Goal: Transaction & Acquisition: Register for event/course

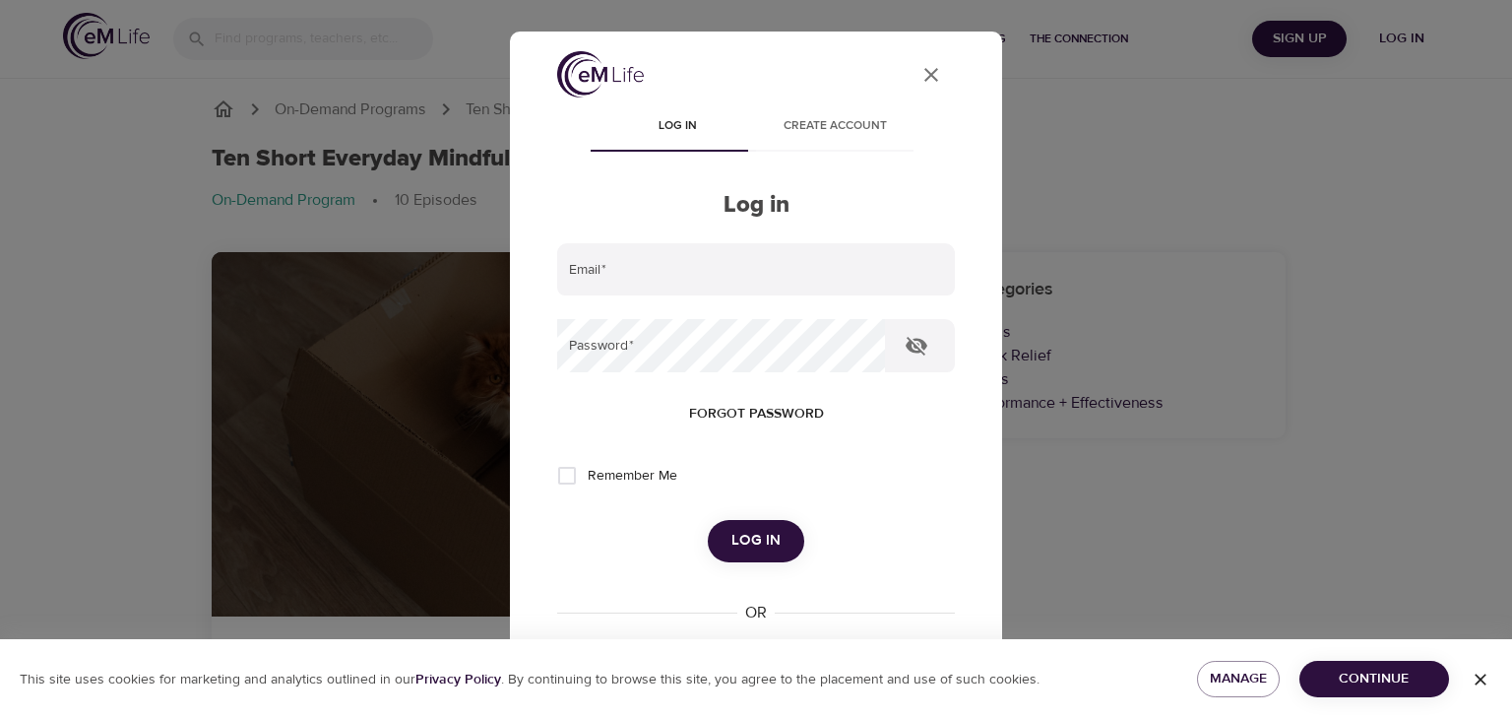
click at [754, 276] on input "email" at bounding box center [756, 269] width 398 height 53
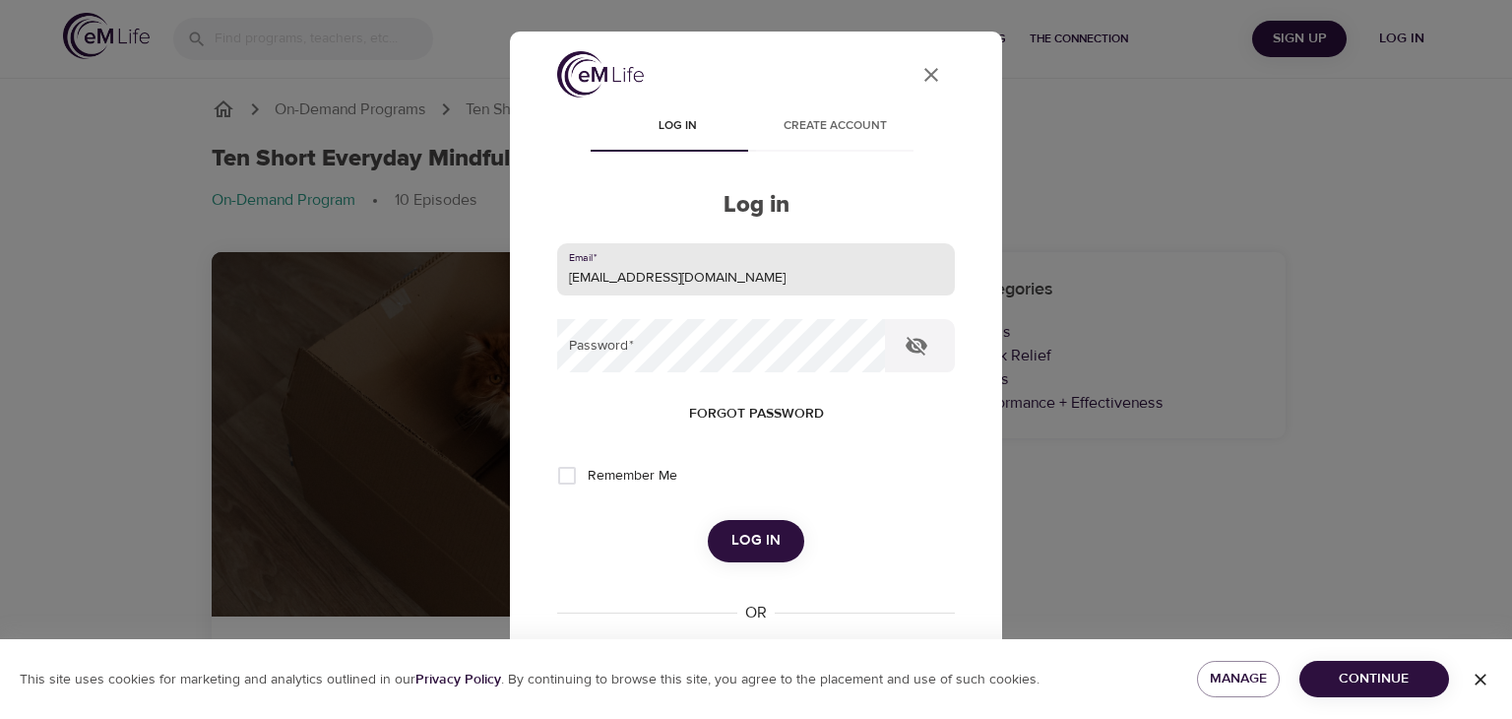
type input "[EMAIL_ADDRESS][DOMAIN_NAME]"
click at [708, 520] on button "Log in" at bounding box center [756, 540] width 96 height 41
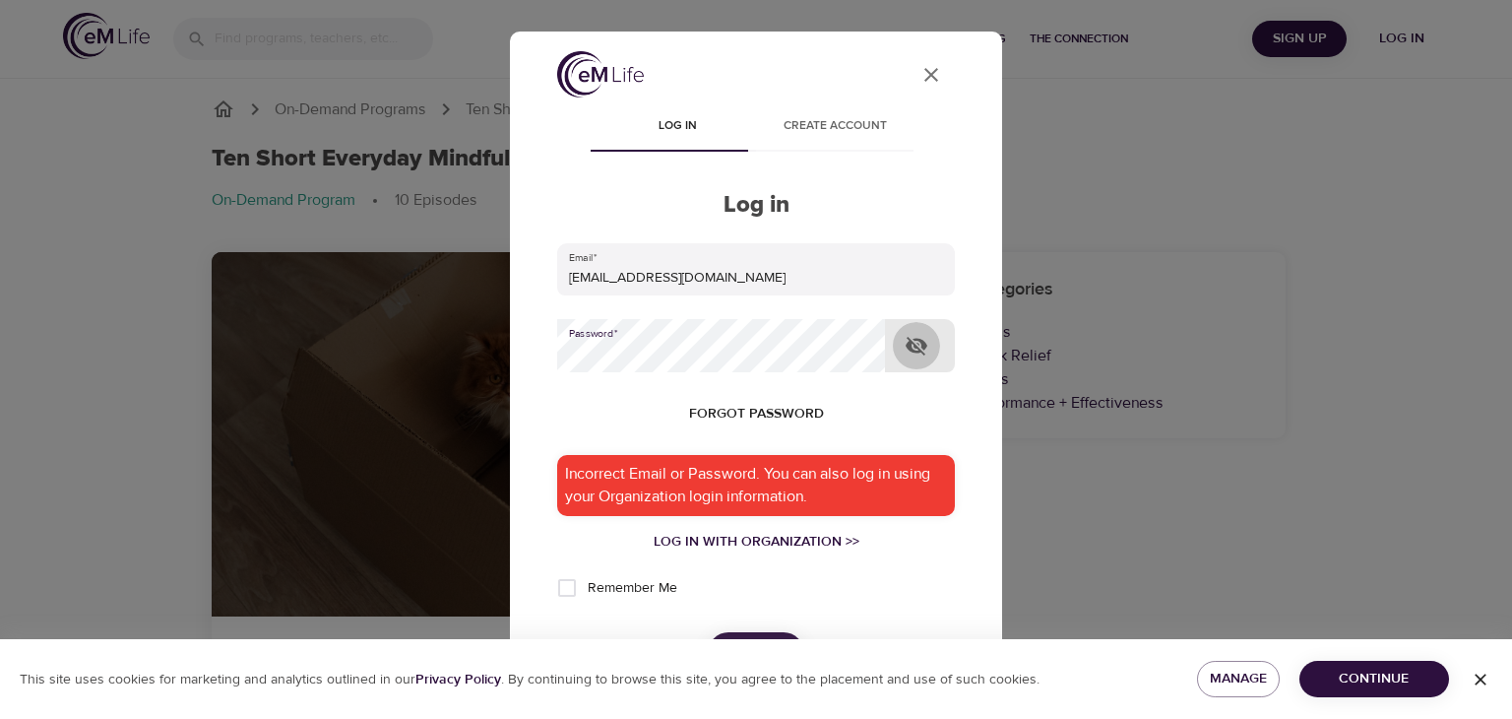
click at [916, 351] on icon "button" at bounding box center [917, 346] width 22 height 19
click at [799, 591] on div "Remember Me" at bounding box center [756, 587] width 398 height 41
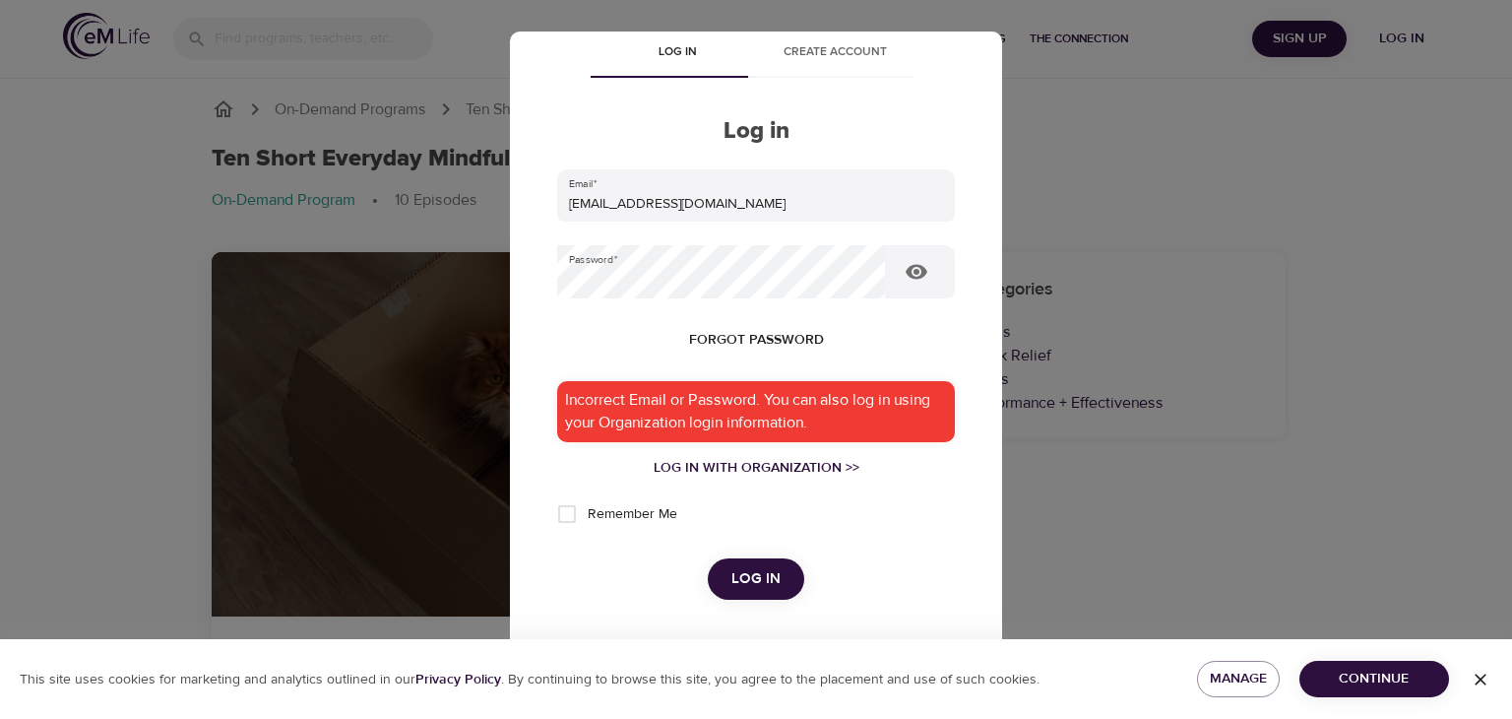
scroll to position [197, 0]
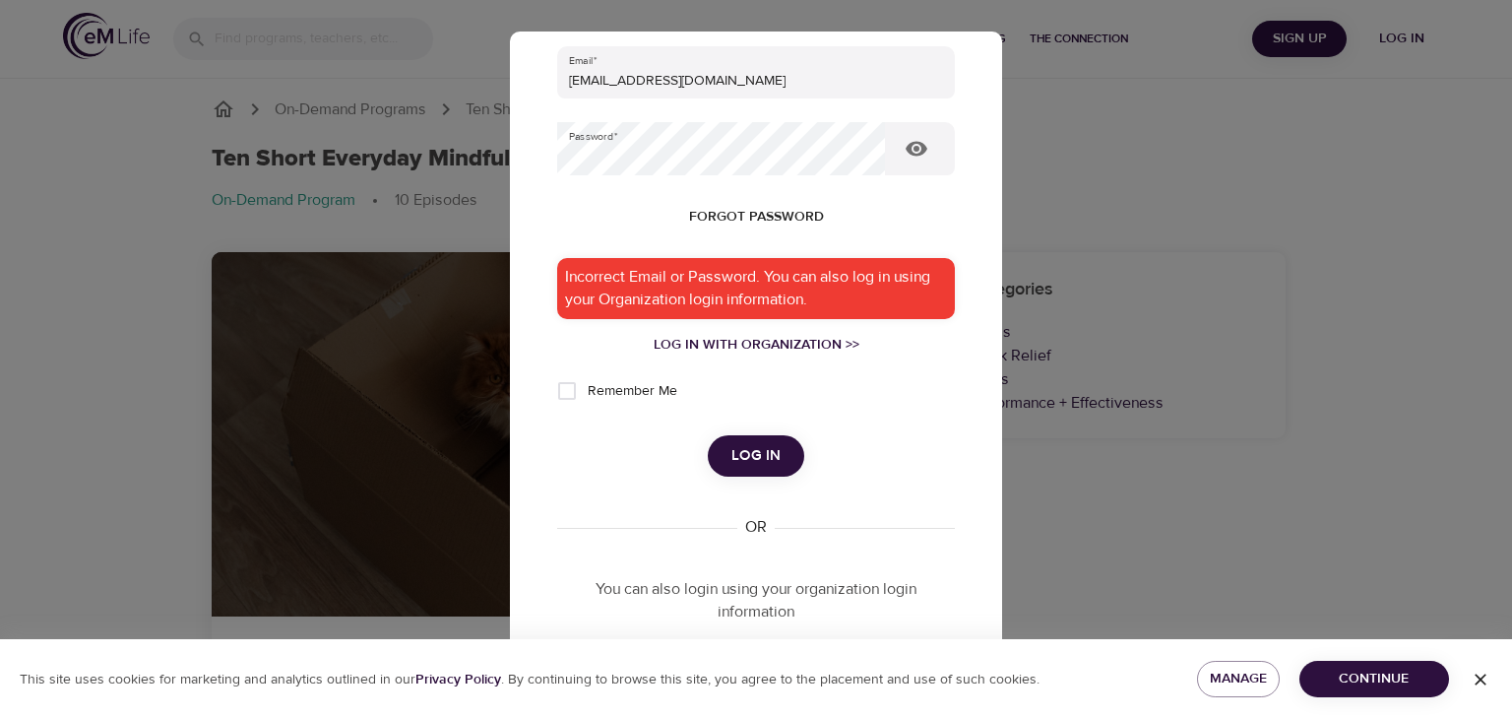
click at [775, 451] on button "Log in" at bounding box center [756, 455] width 96 height 41
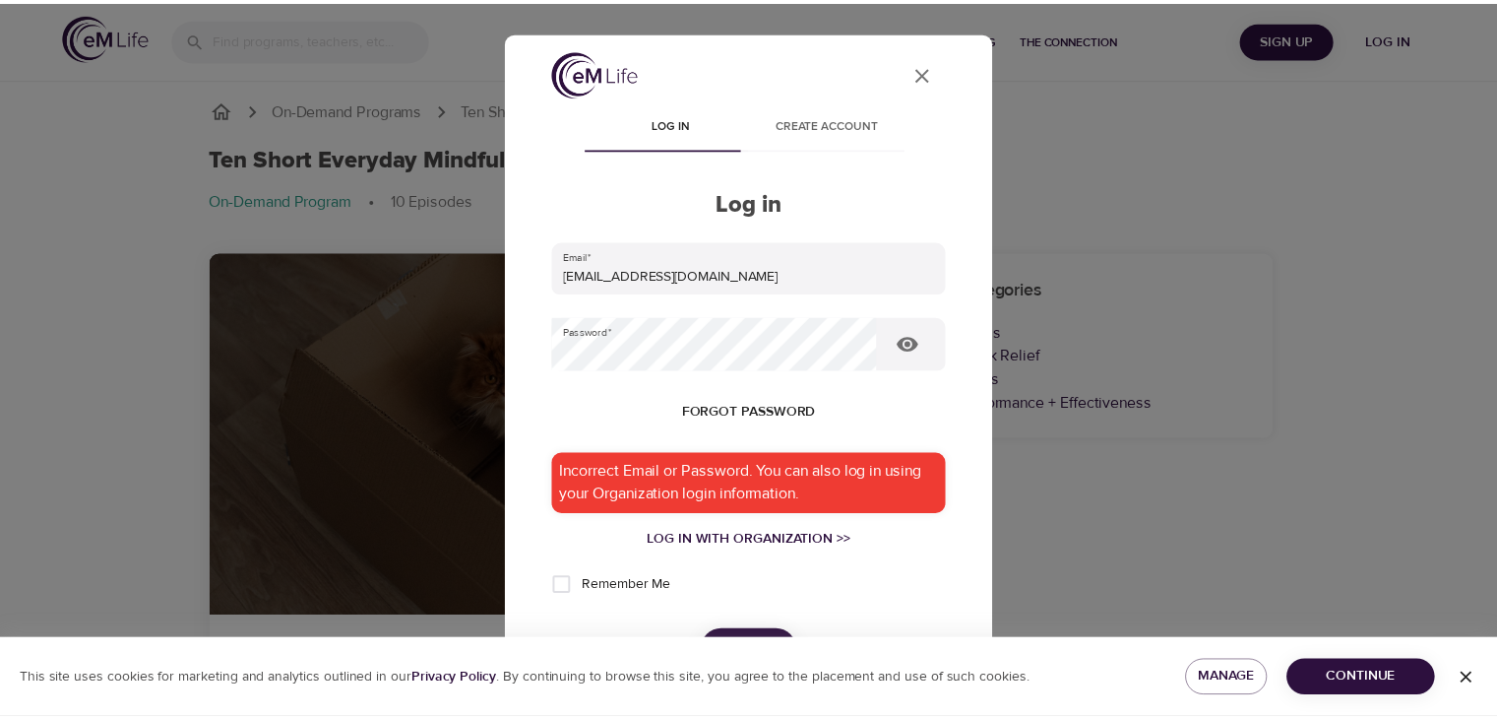
scroll to position [0, 0]
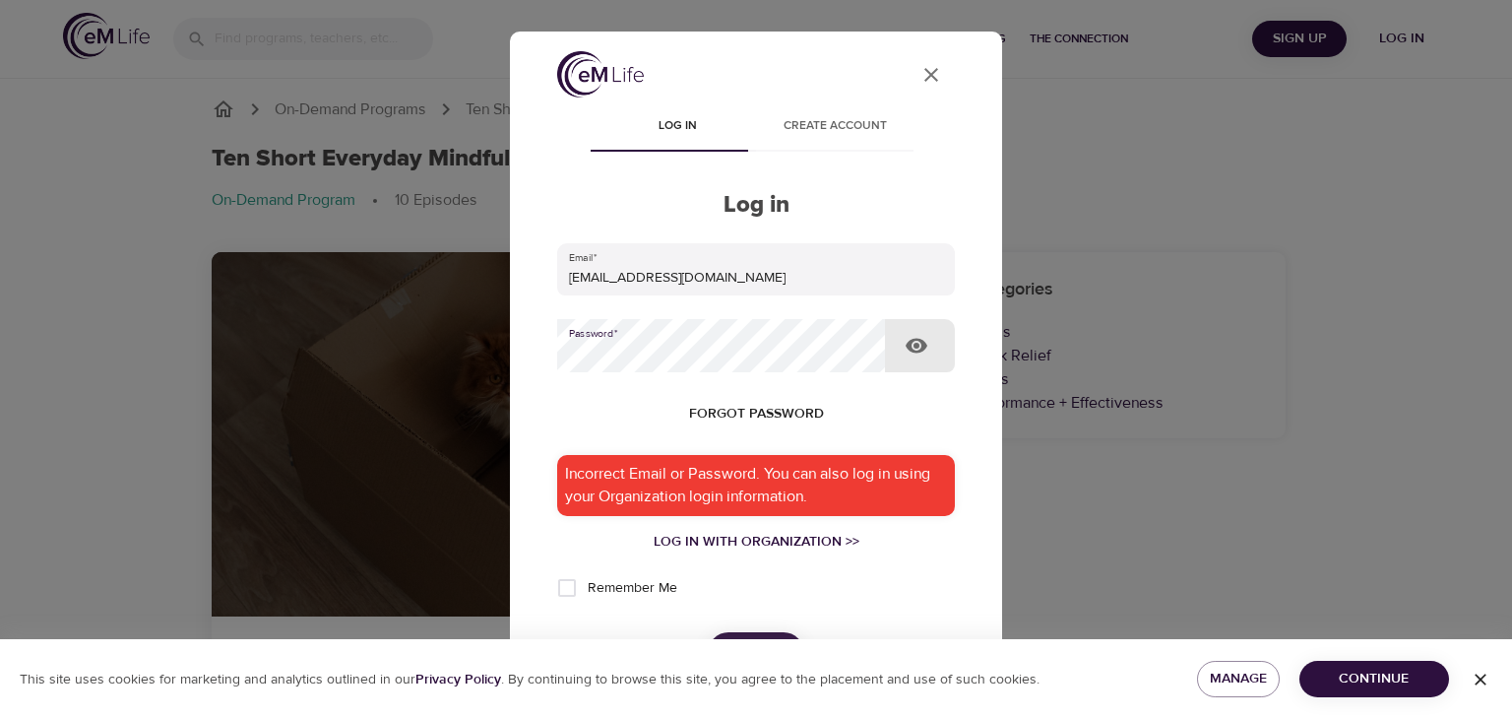
click at [746, 407] on span "Forgot password" at bounding box center [756, 414] width 135 height 25
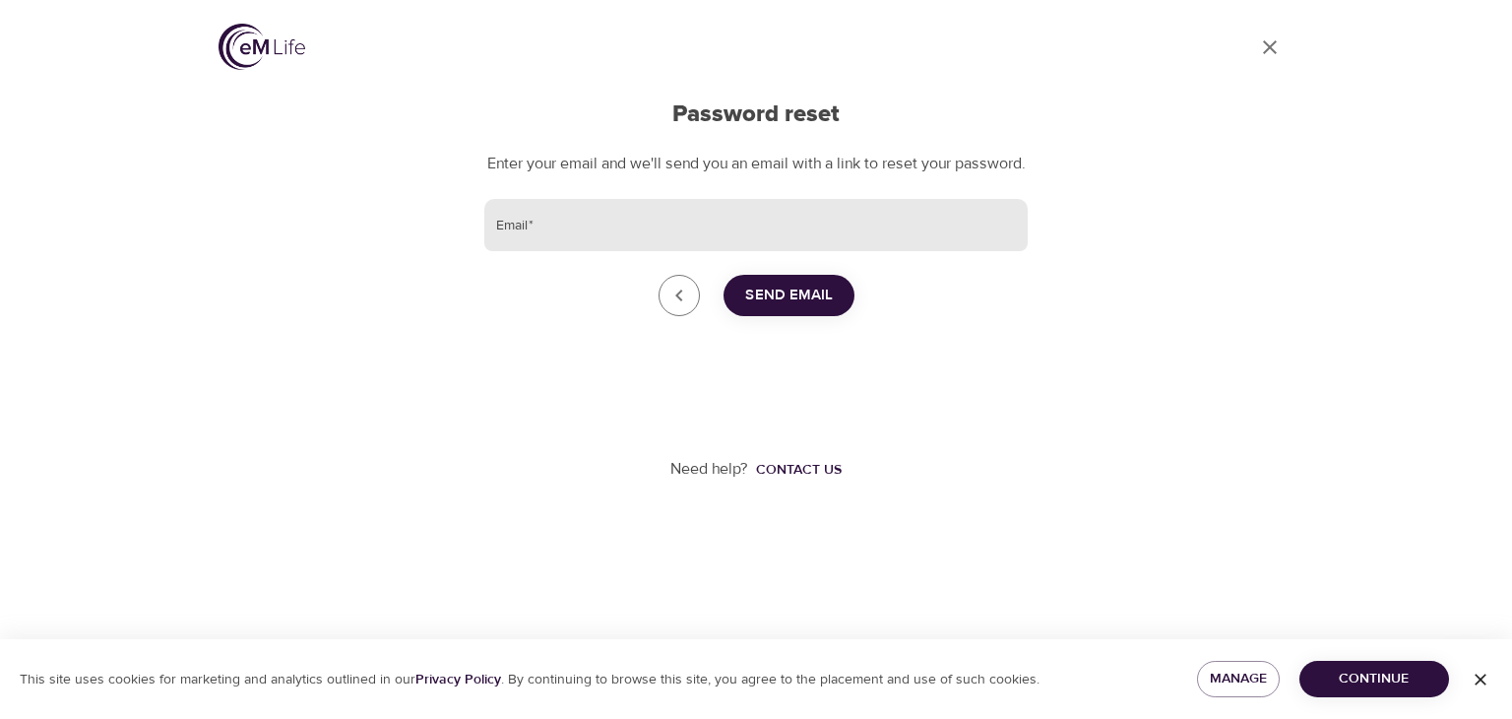
click at [674, 252] on input "Email   *" at bounding box center [755, 225] width 543 height 53
type input "[EMAIL_ADDRESS][DOMAIN_NAME]"
click at [792, 308] on span "Send Email" at bounding box center [789, 296] width 88 height 26
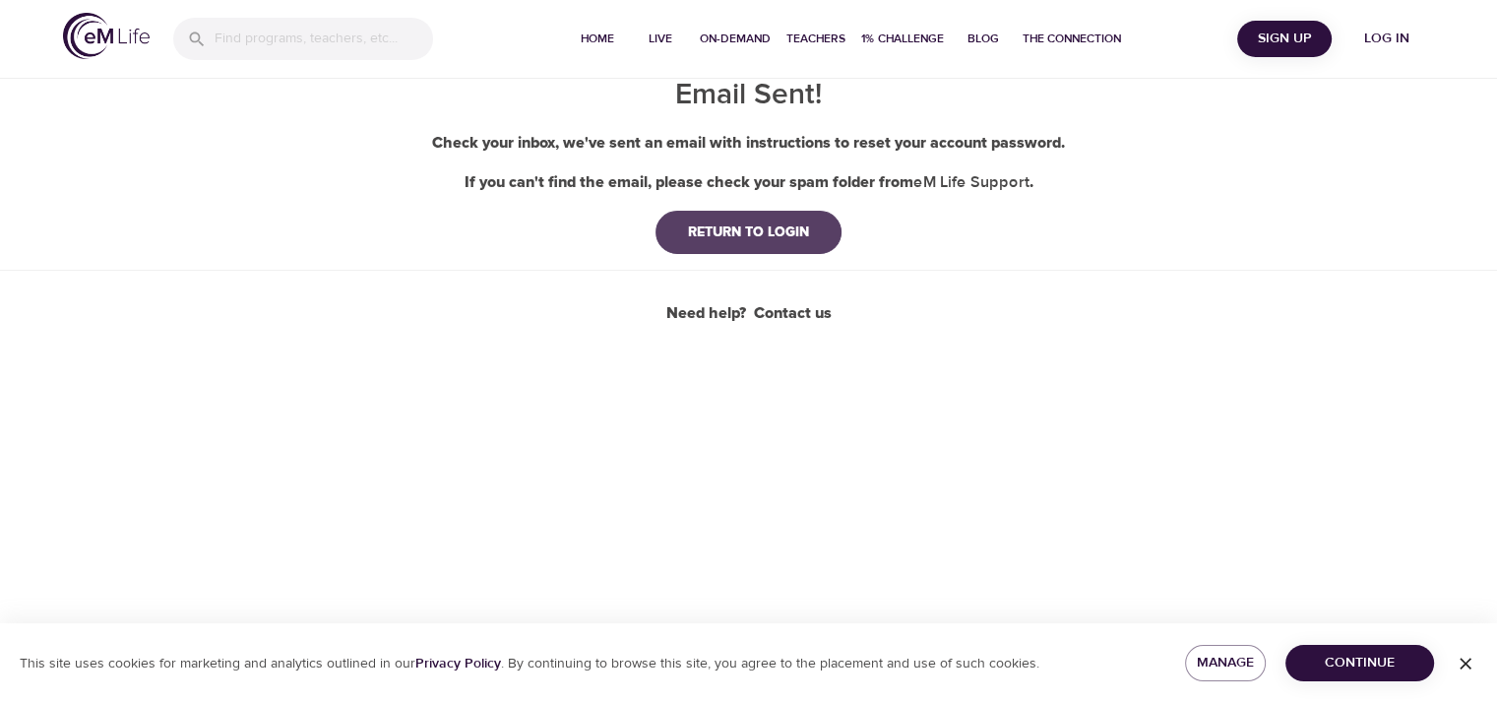
click at [781, 227] on div "RETURN TO LOGIN" at bounding box center [748, 232] width 153 height 20
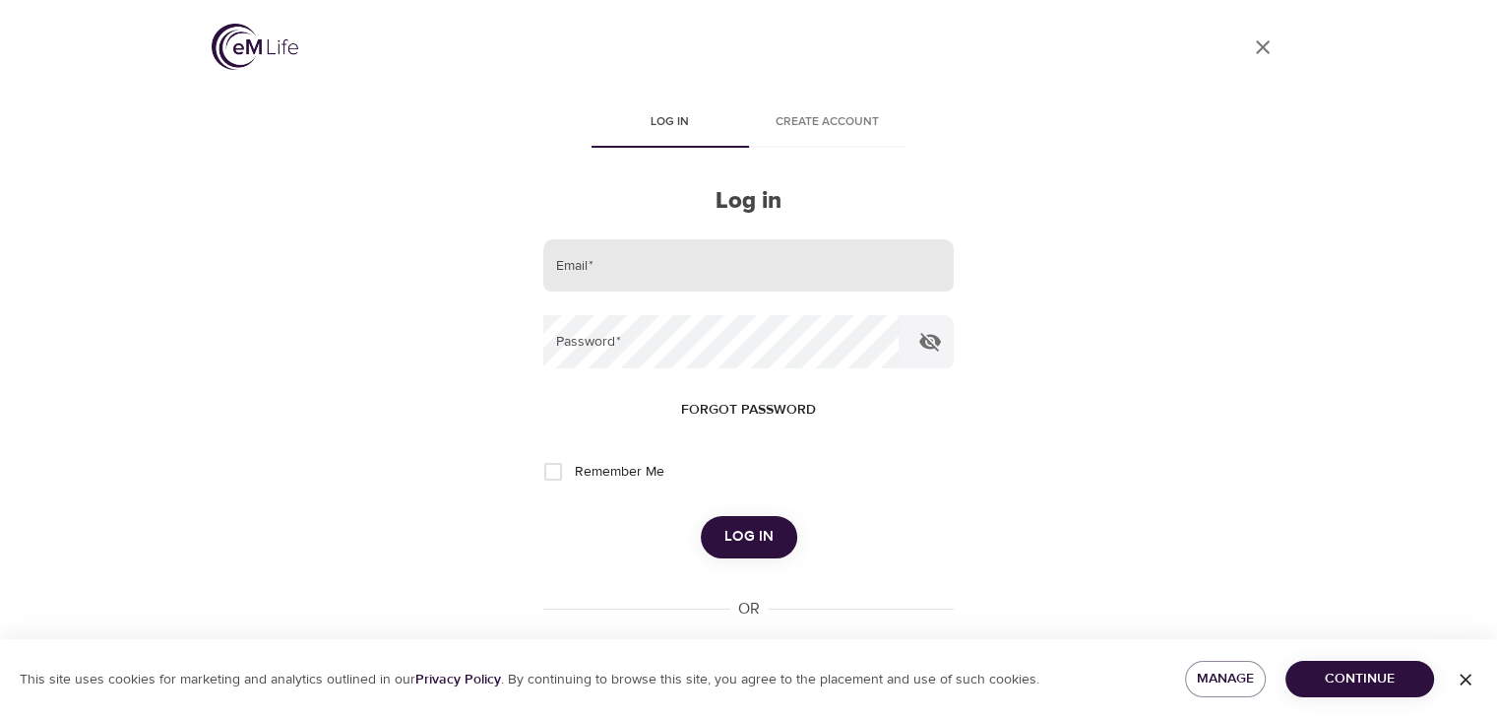
click at [737, 255] on input "email" at bounding box center [747, 265] width 409 height 53
type input "[EMAIL_ADDRESS][DOMAIN_NAME]"
click at [701, 516] on button "Log in" at bounding box center [749, 536] width 96 height 41
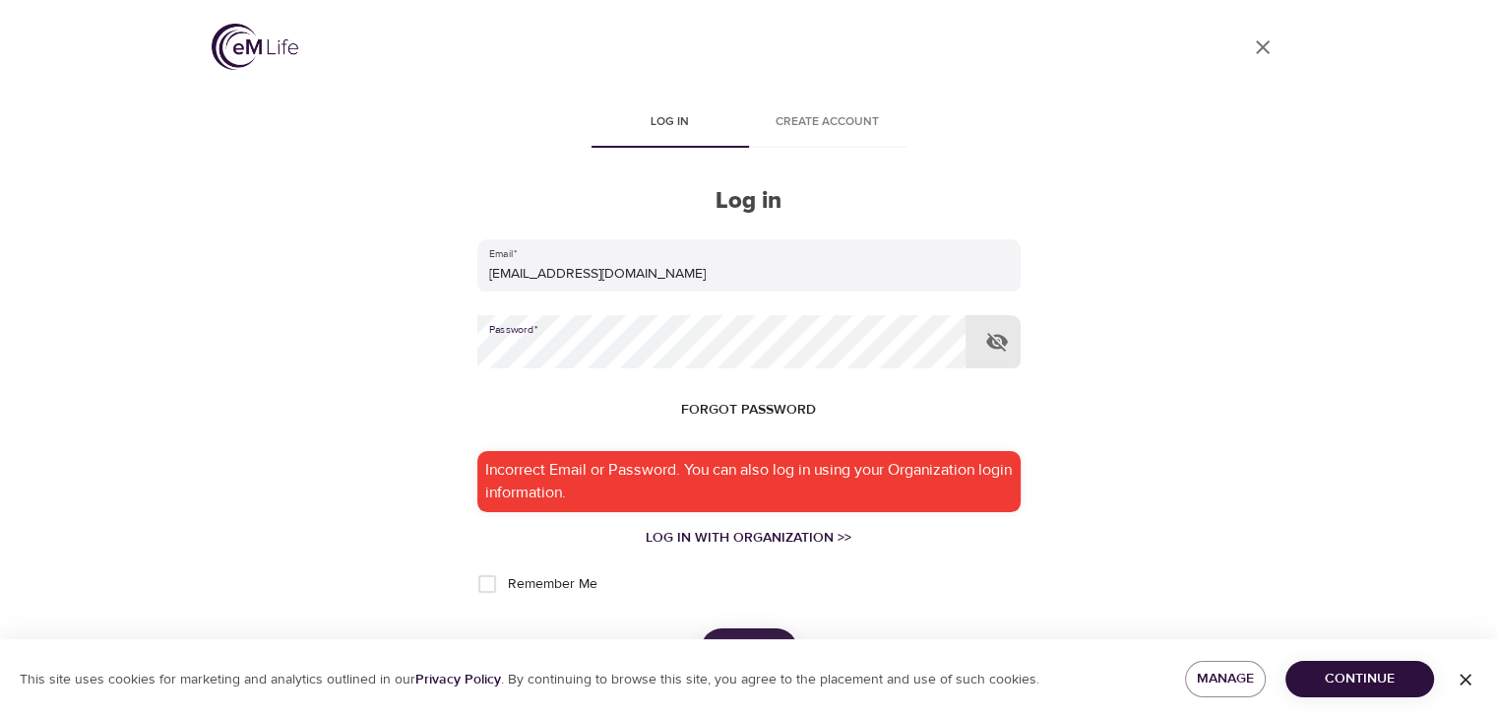
click at [701, 628] on button "Log in" at bounding box center [749, 648] width 96 height 41
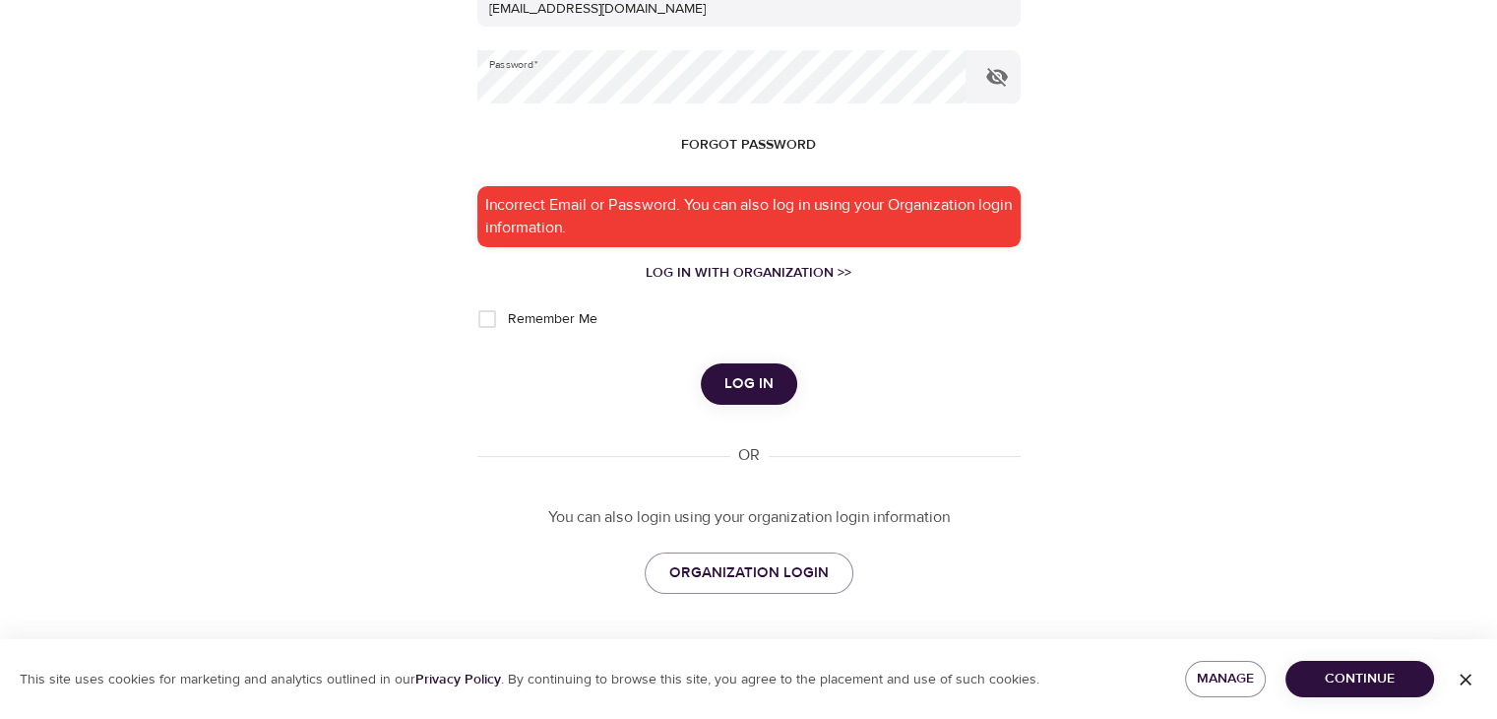
click at [1321, 676] on span "Continue" at bounding box center [1359, 678] width 117 height 25
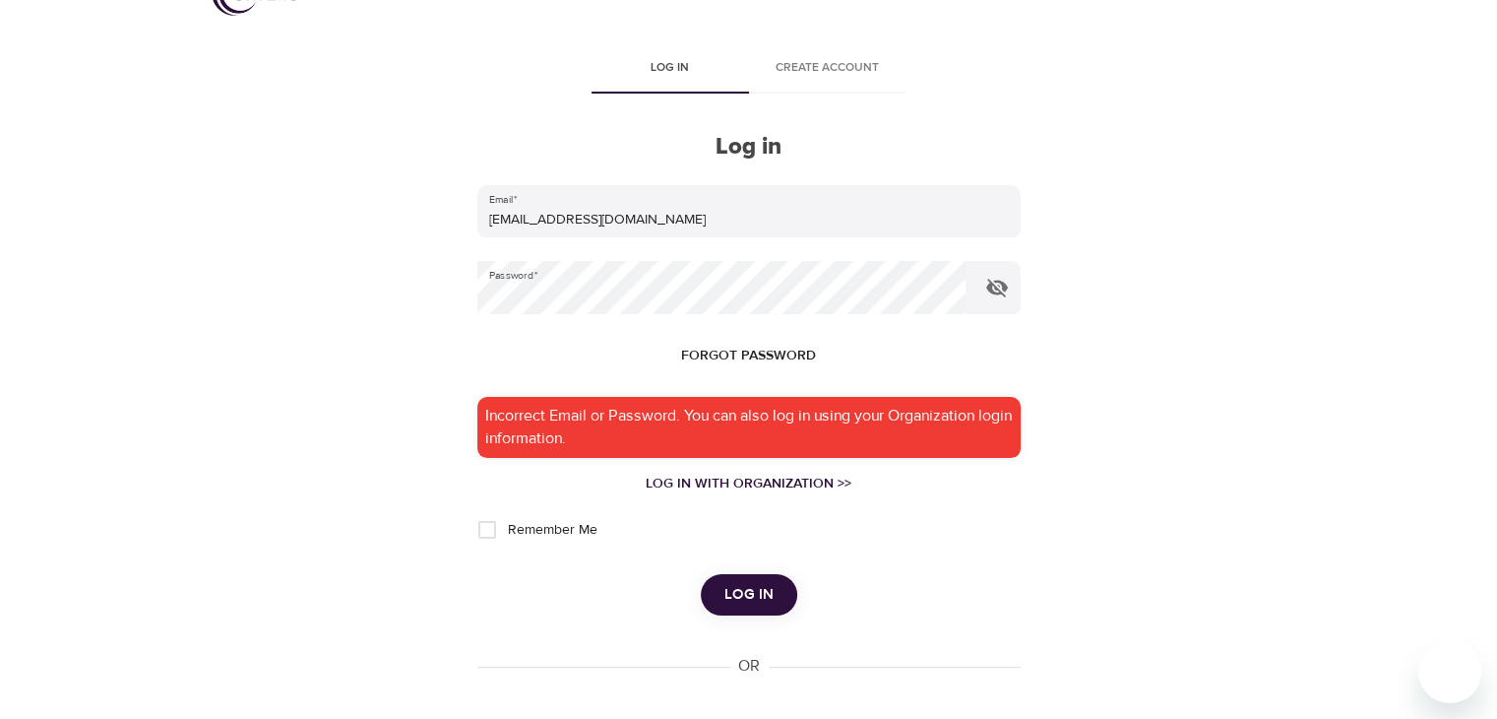
scroll to position [0, 0]
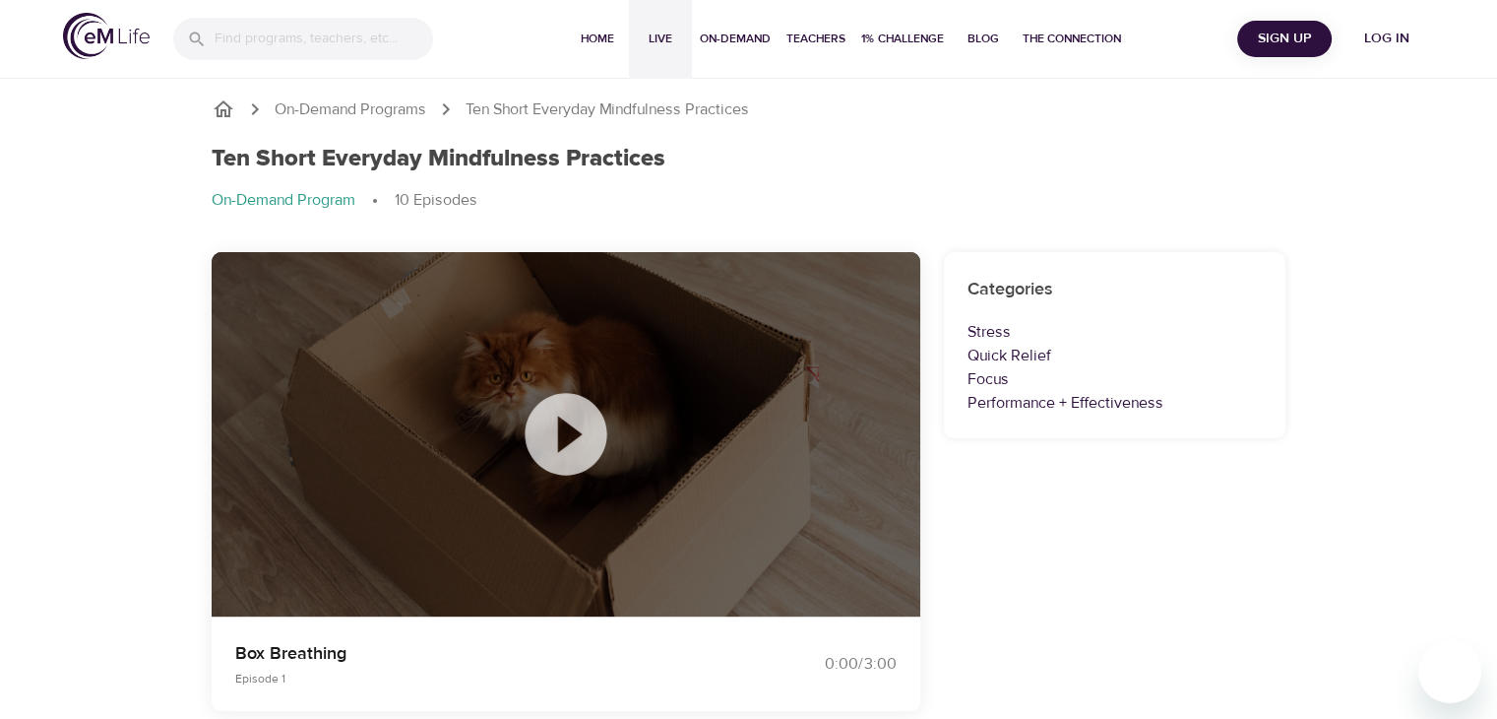
click at [654, 29] on span "Live" at bounding box center [660, 39] width 47 height 21
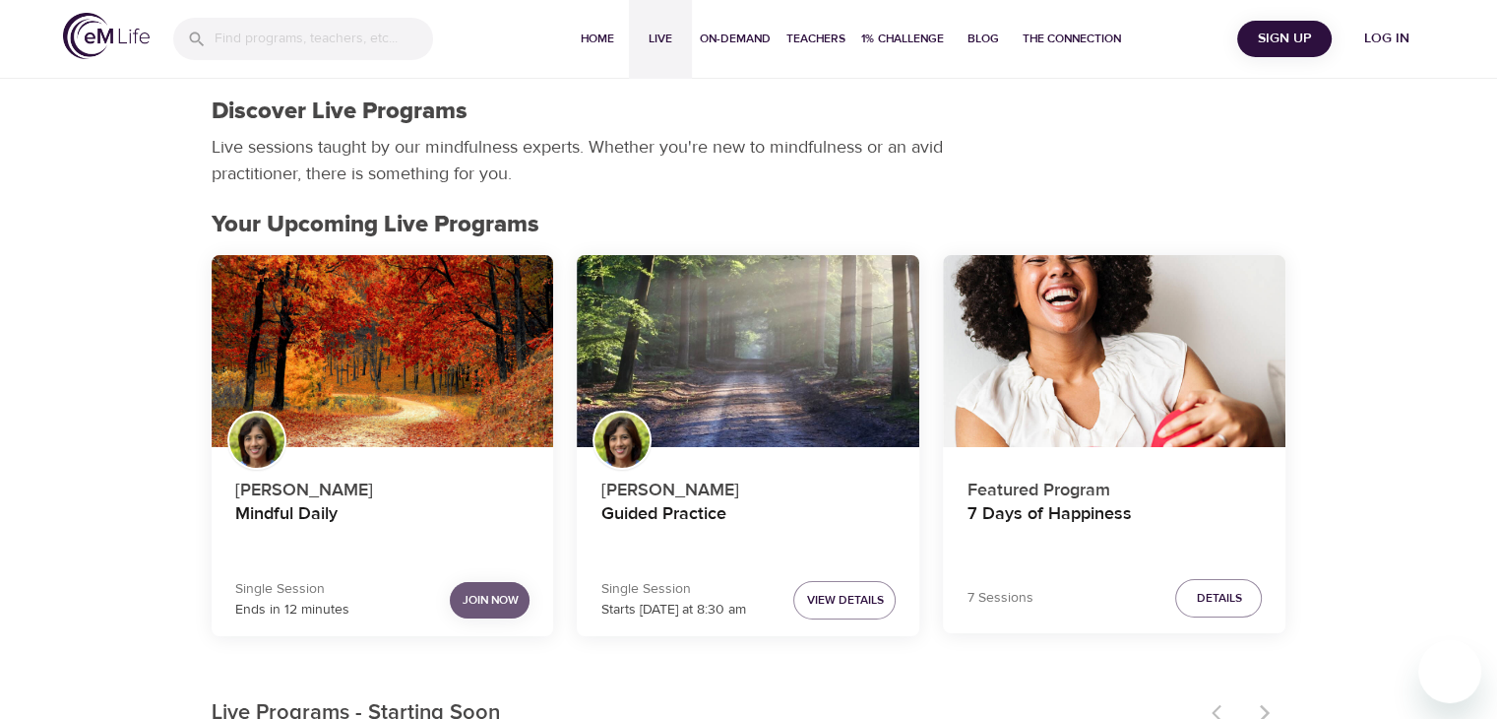
click at [496, 598] on span "Join Now" at bounding box center [490, 600] width 56 height 21
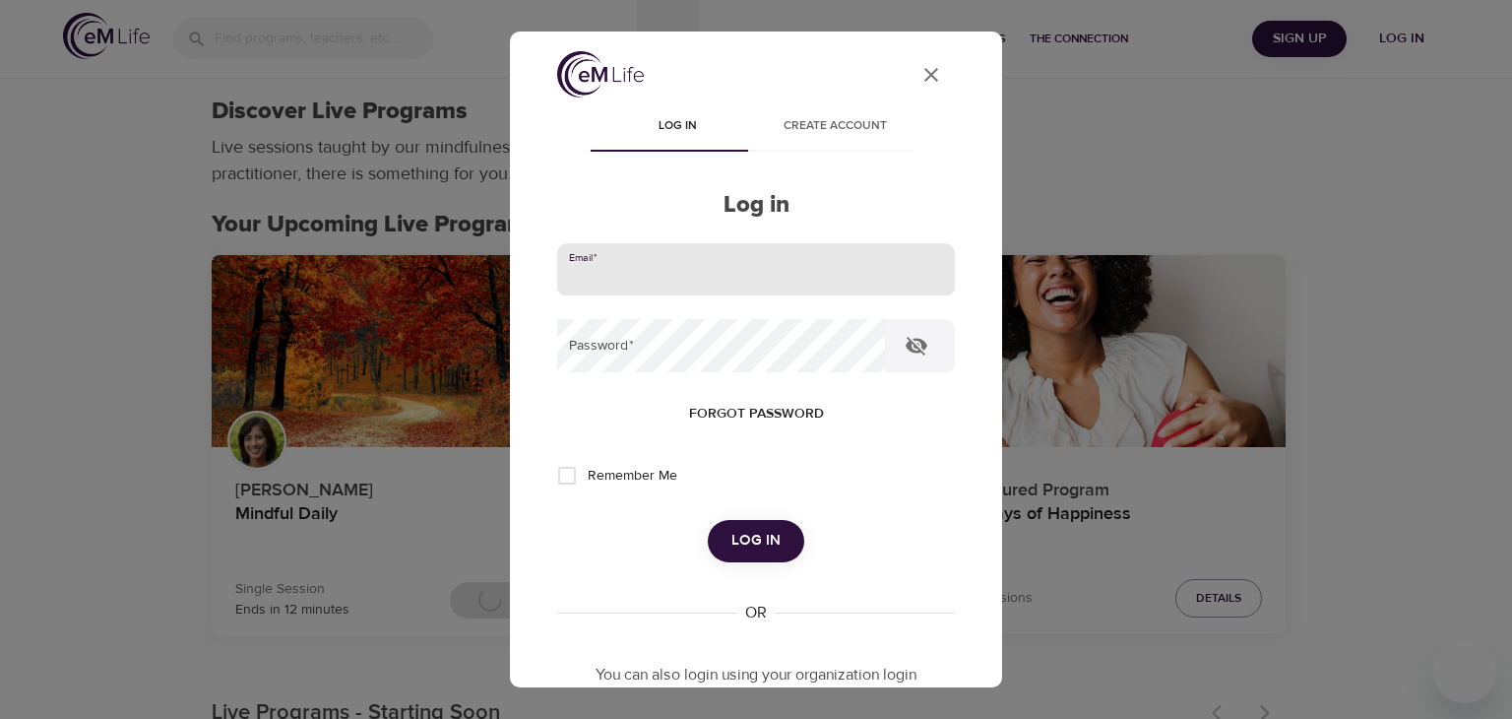
click at [569, 281] on input "email" at bounding box center [756, 269] width 398 height 53
click at [727, 273] on input "[EMAIL_ADDRESS]" at bounding box center [756, 269] width 398 height 53
type input "[EMAIL_ADDRESS][DOMAIN_NAME]"
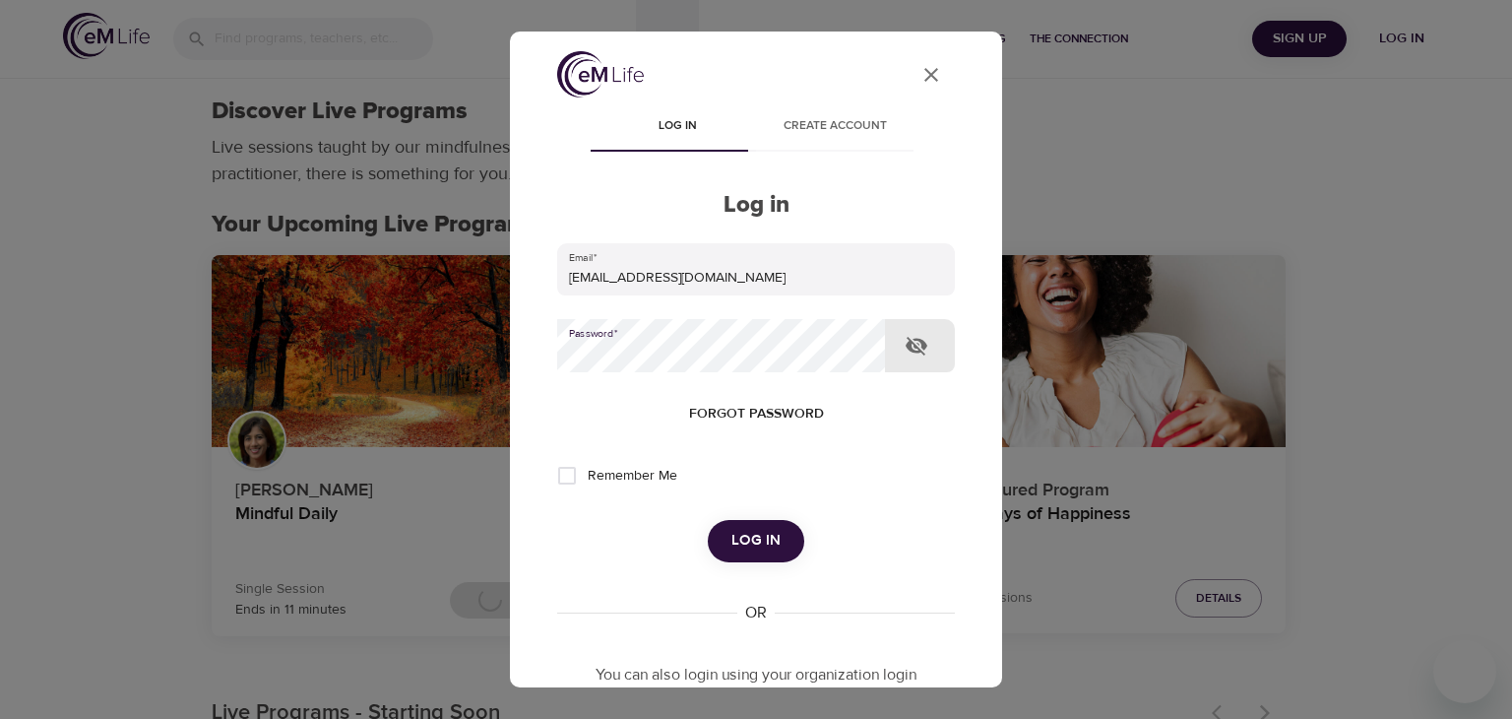
click at [708, 520] on button "Log in" at bounding box center [756, 540] width 96 height 41
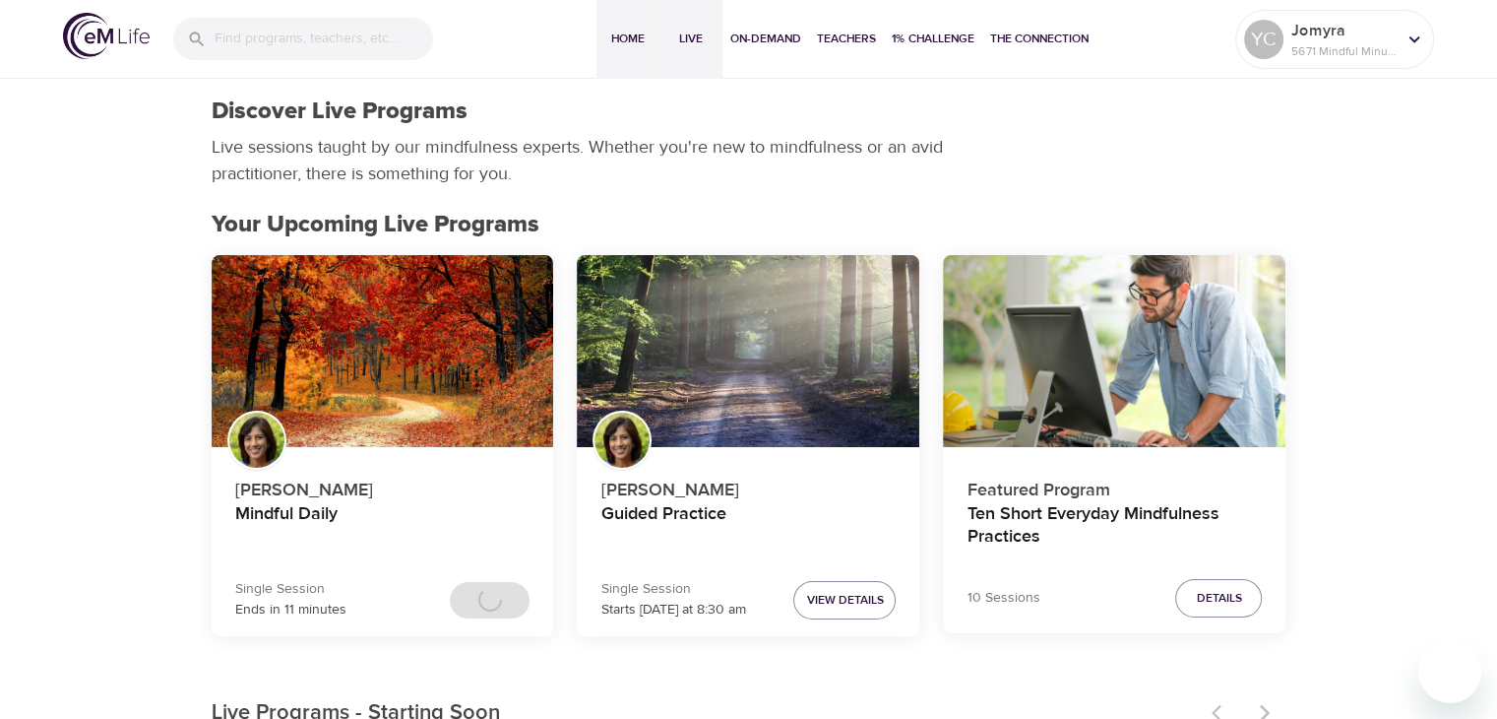
click at [635, 31] on span "Home" at bounding box center [627, 39] width 47 height 21
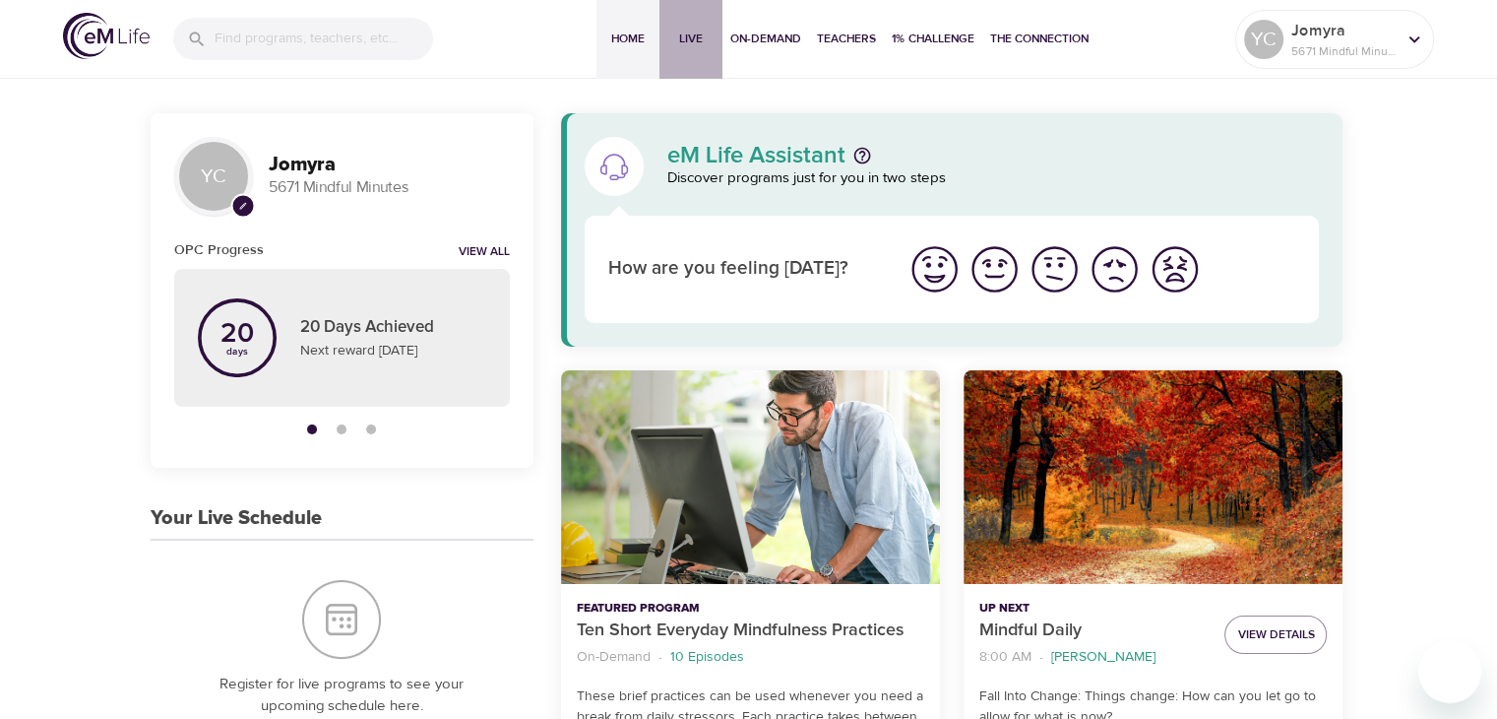
click at [696, 34] on span "Live" at bounding box center [690, 39] width 47 height 21
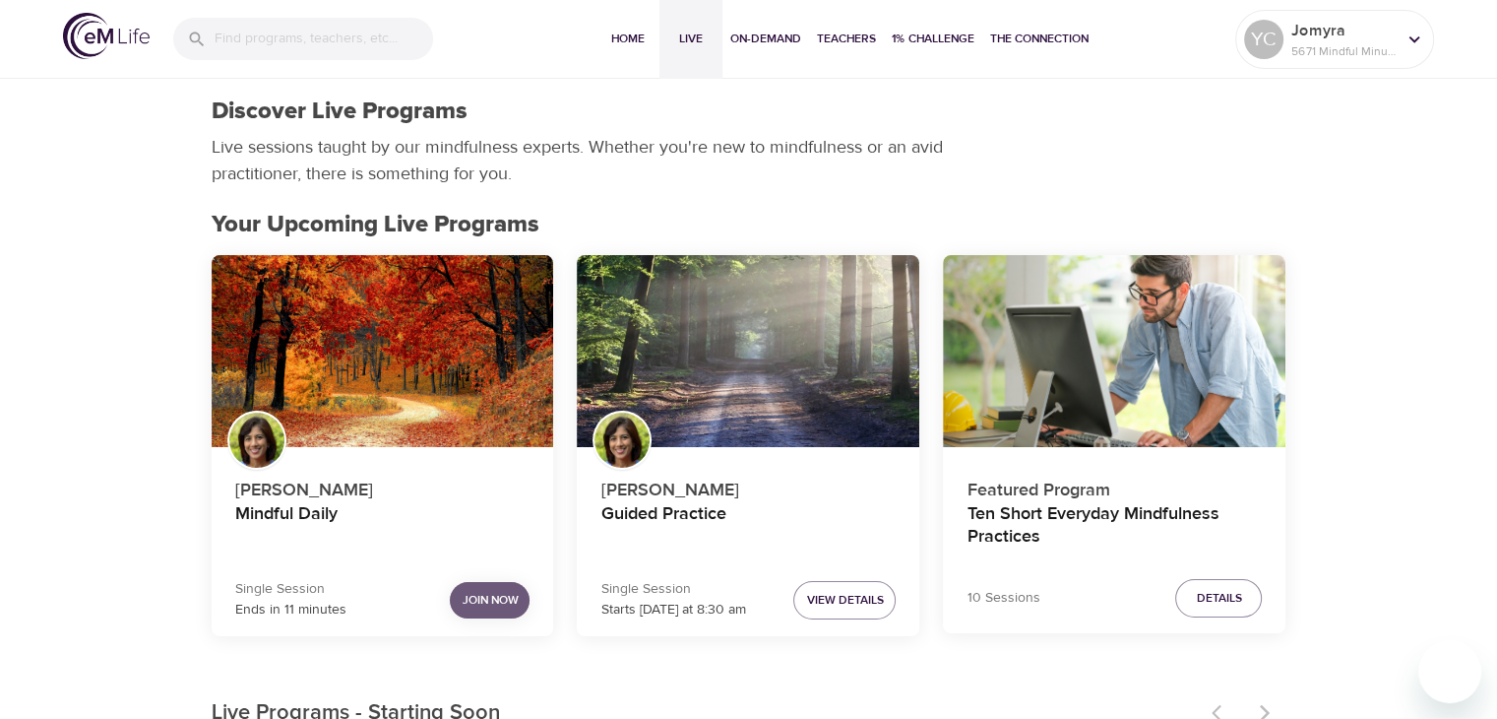
click at [457, 592] on button "Join Now" at bounding box center [490, 600] width 80 height 36
